Goal: Transaction & Acquisition: Purchase product/service

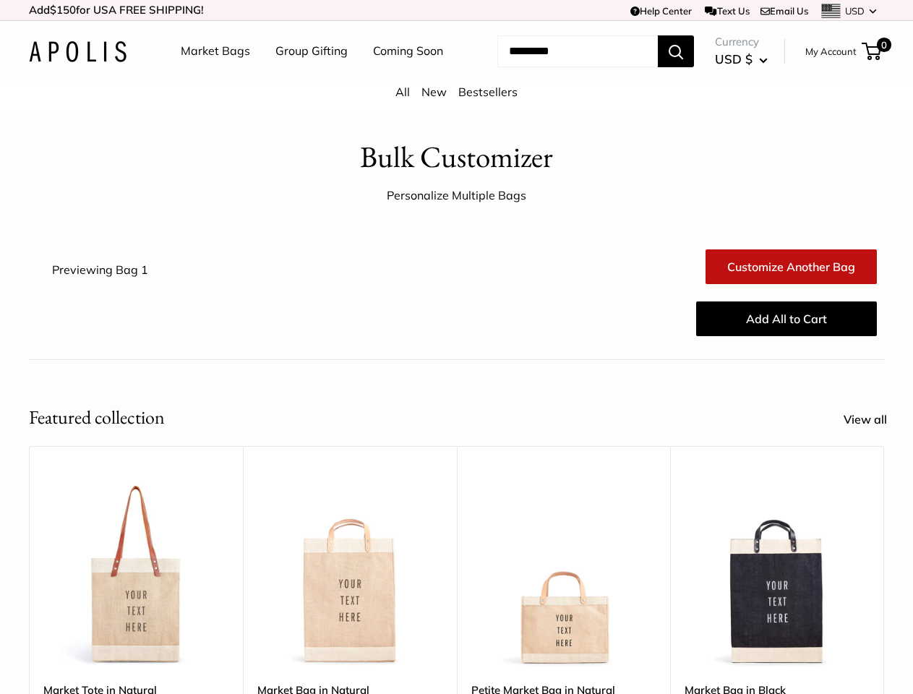
click at [456, 342] on div "Add All to Cart" at bounding box center [527, 319] width 712 height 46
click at [456, 10] on td "Help Center Text Us Email Us *** *** *** *** *** *** *** *** *** *** *** USD US…" at bounding box center [631, 10] width 506 height 20
click at [456, 74] on nav "Market Bags Group Gifting Coming Soon" at bounding box center [324, 51] width 345 height 46
click at [307, 74] on ul "Market Bags Group Gifting Coming Soon" at bounding box center [325, 51] width 288 height 46
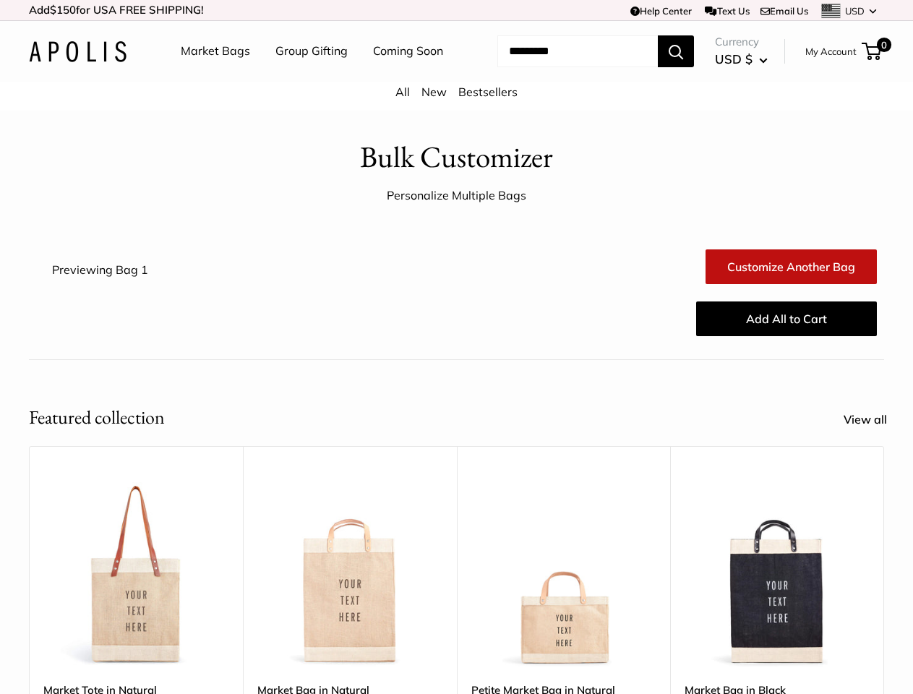
click at [560, 67] on input "Search..." at bounding box center [577, 51] width 160 height 32
click at [457, 557] on div "Upgrade: Next Day Fulfillment Customizable Text Sturdy & Spill Resistant Best S…" at bounding box center [564, 673] width 214 height 454
click at [457, 578] on div "Upgrade: Next Day Fulfillment Customizable Text Sturdy & Spill Resistant Best S…" at bounding box center [564, 673] width 214 height 454
